Goal: Task Accomplishment & Management: Complete application form

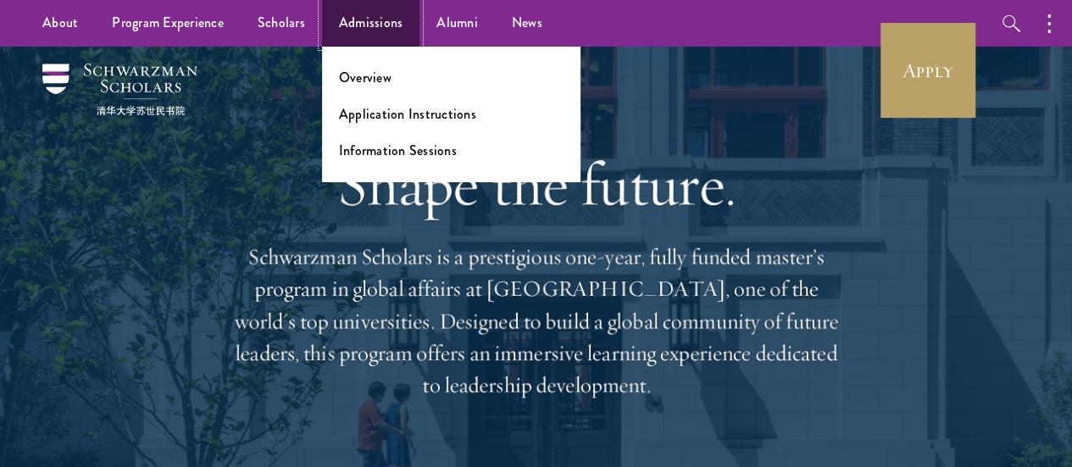
click at [371, 35] on link "Admissions" at bounding box center [371, 23] width 98 height 47
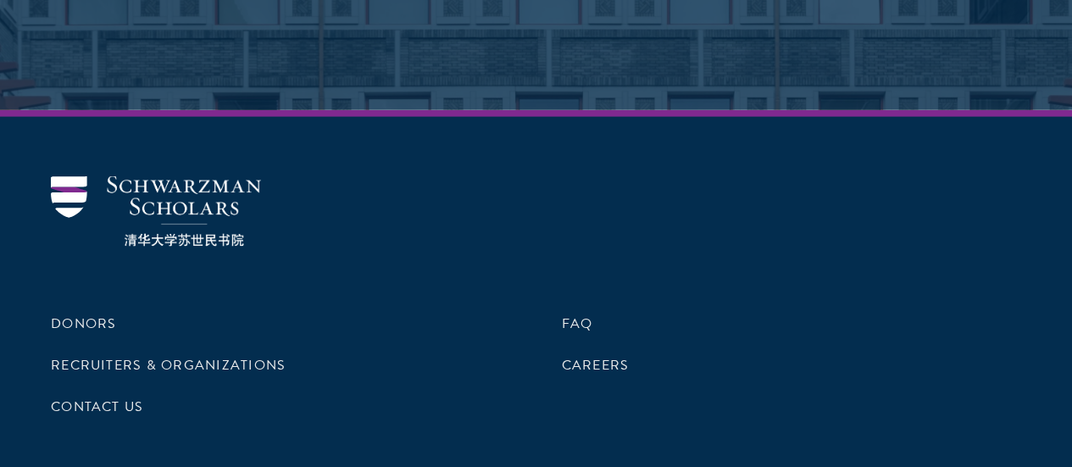
scroll to position [8461, 0]
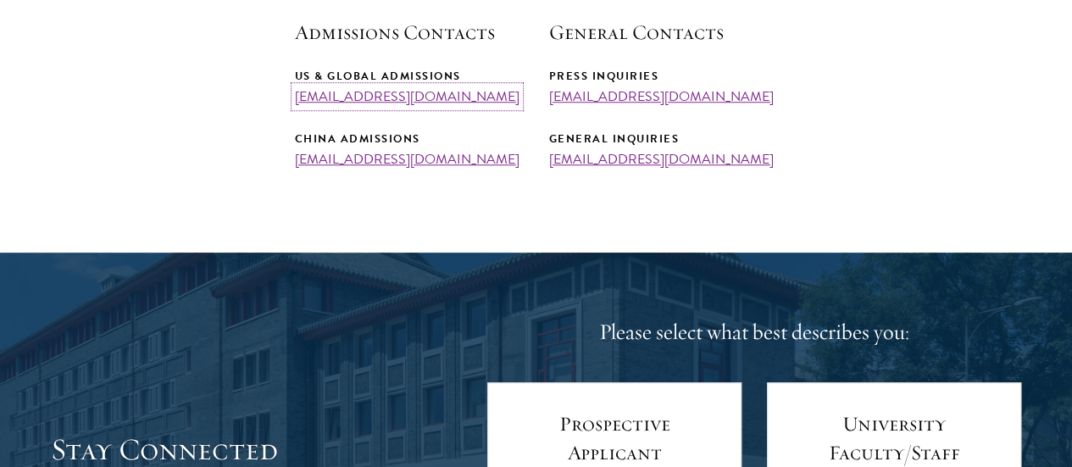
scroll to position [702, 0]
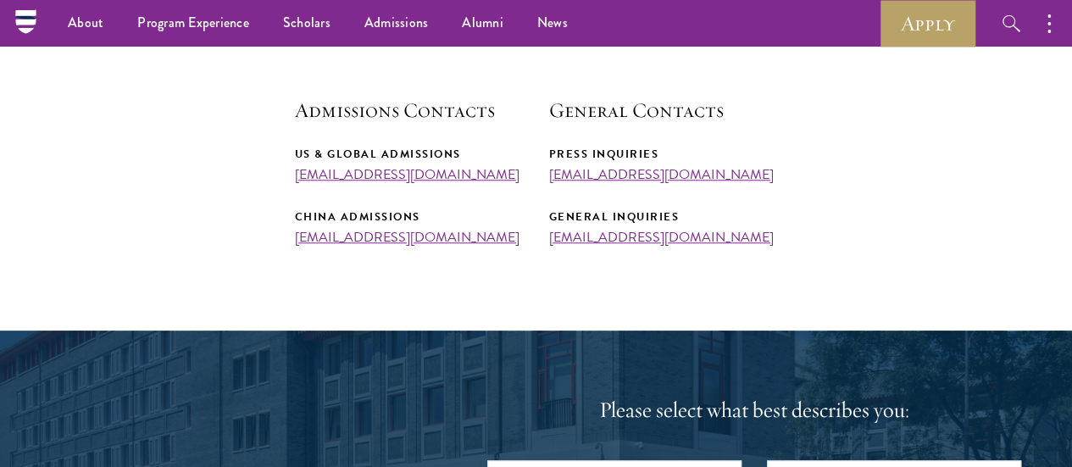
scroll to position [601, 0]
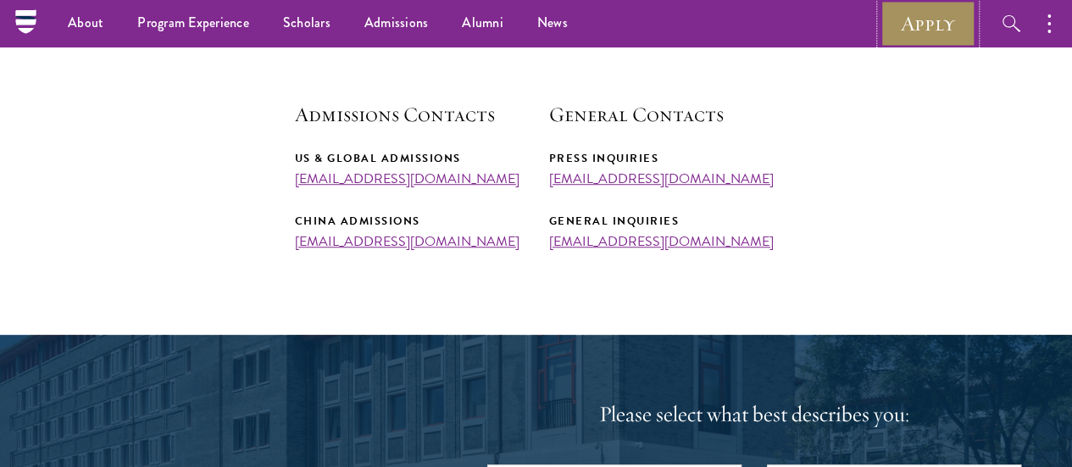
click at [934, 40] on link "Apply" at bounding box center [928, 23] width 95 height 47
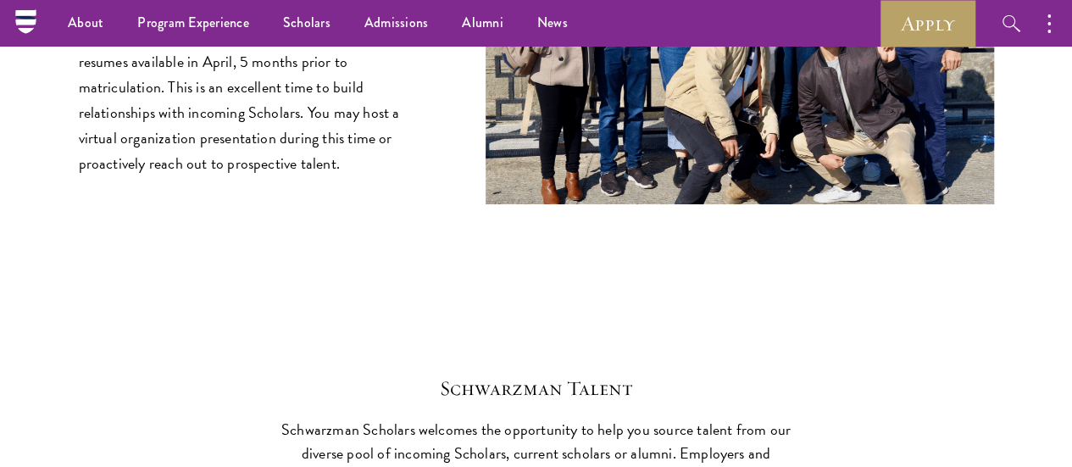
scroll to position [6472, 0]
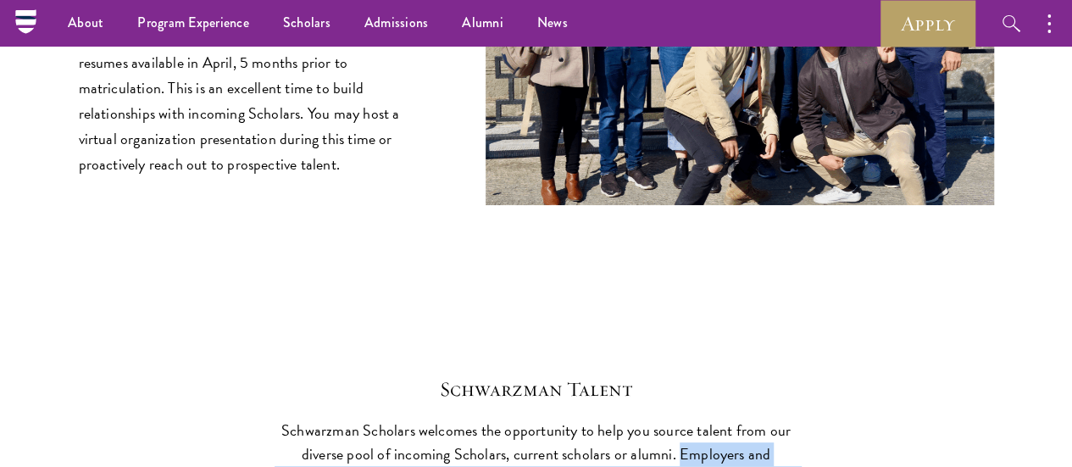
drag, startPoint x: 697, startPoint y: 144, endPoint x: 763, endPoint y: 323, distance: 190.7
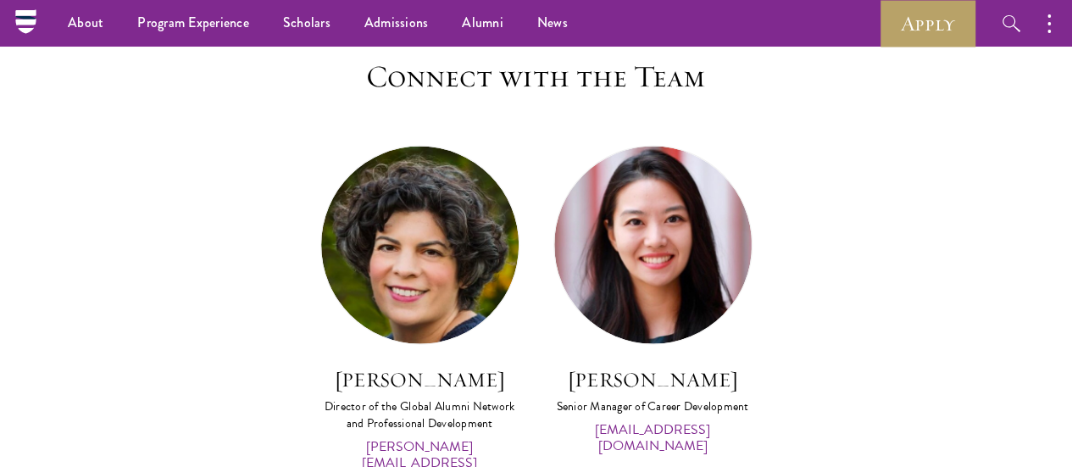
scroll to position [7855, 0]
